Goal: Navigation & Orientation: Find specific page/section

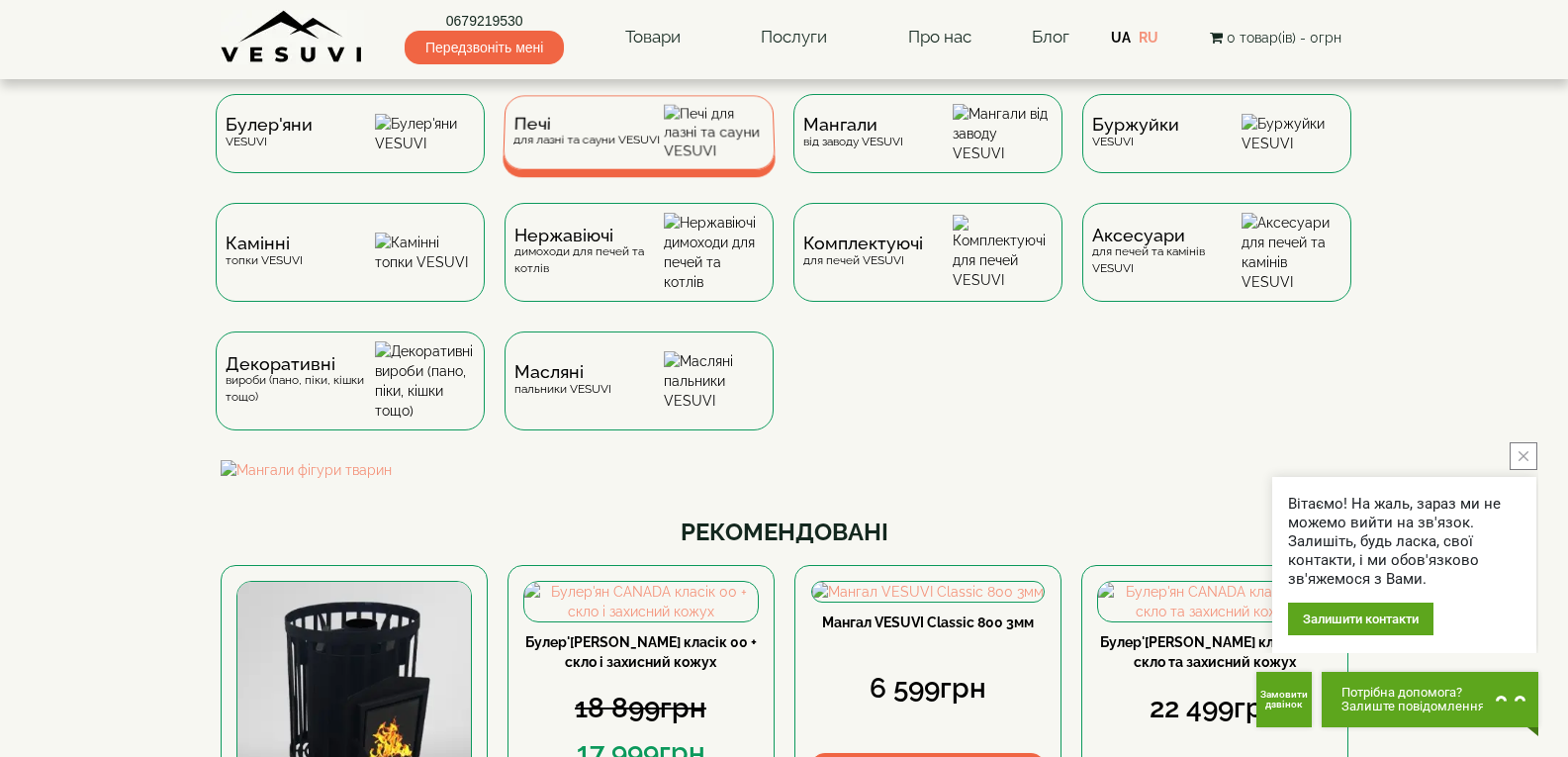
click at [650, 147] on div "Печі для лазні та сауни VESUVI" at bounding box center [585, 131] width 146 height 31
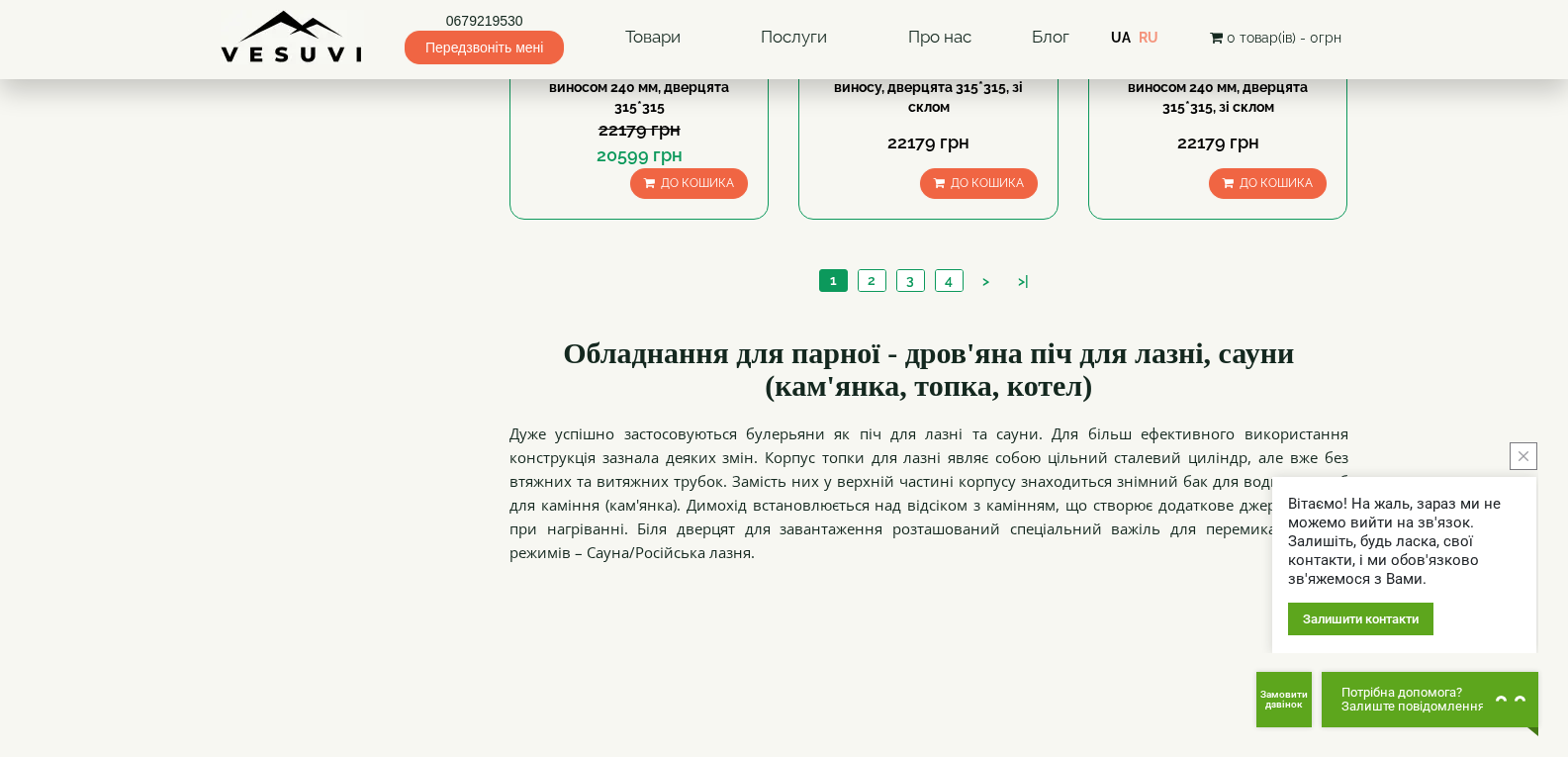
scroll to position [2435, 0]
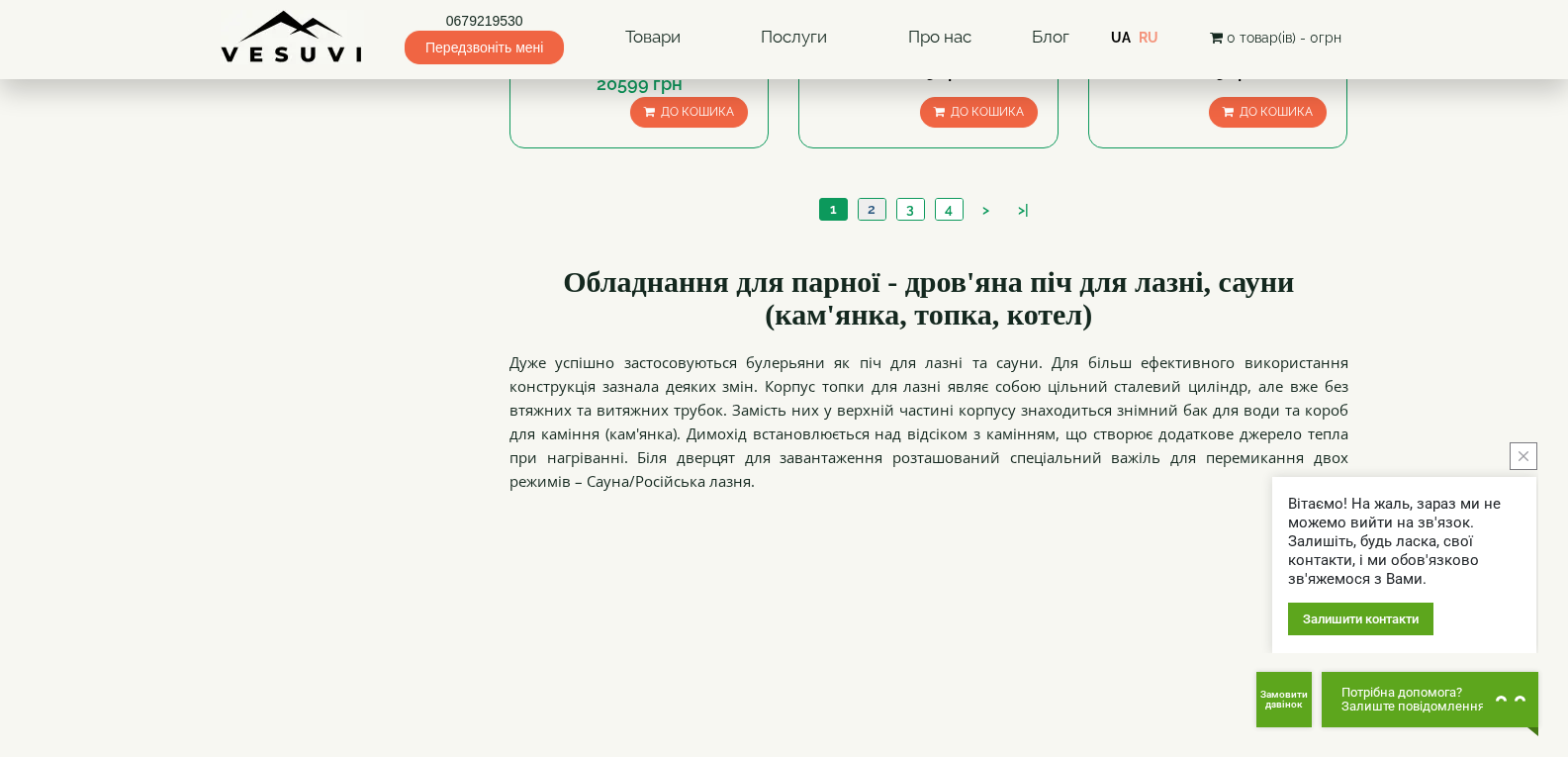
click at [877, 209] on link "2" at bounding box center [871, 209] width 28 height 21
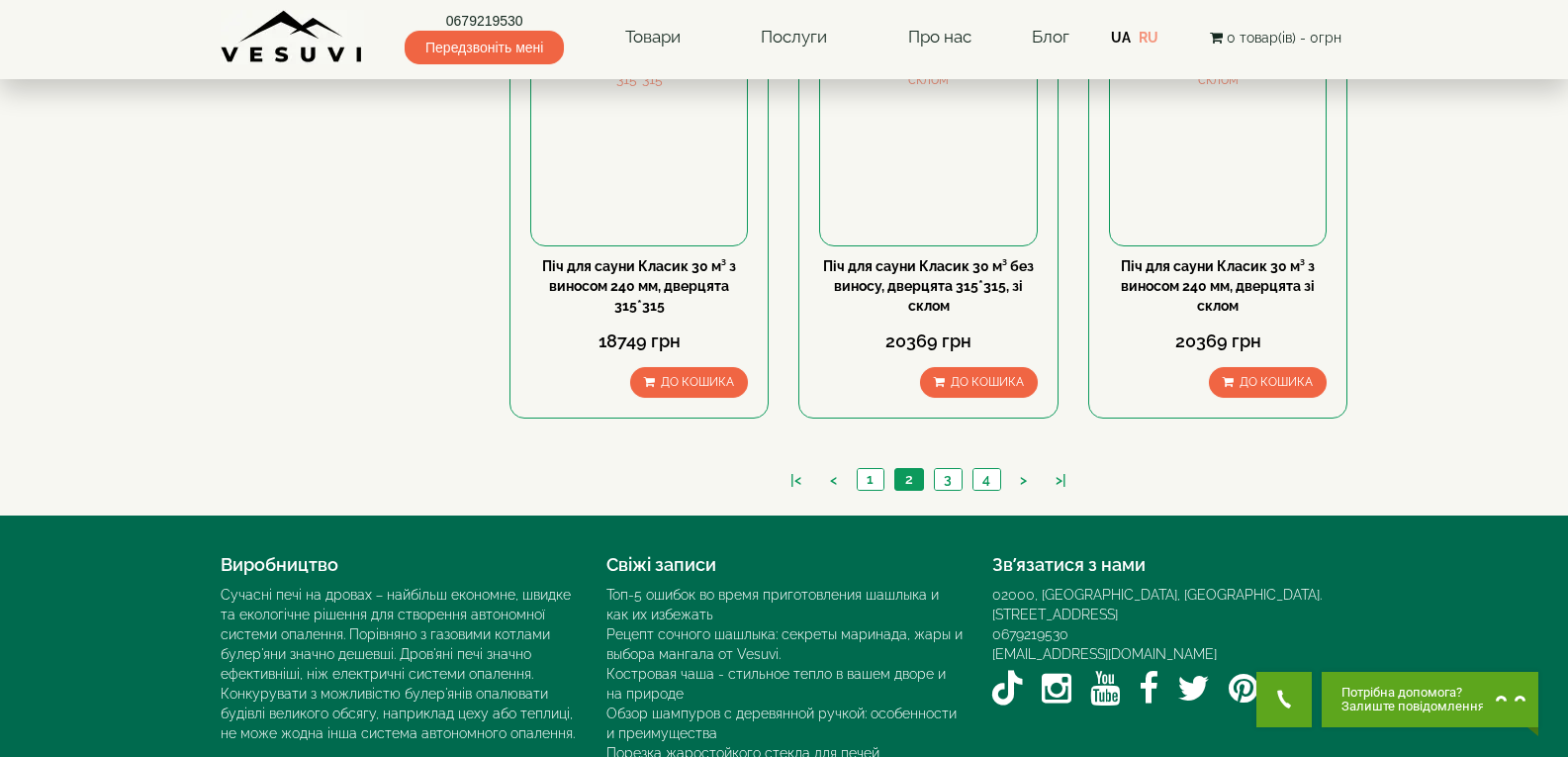
scroll to position [2166, 0]
